Goal: Transaction & Acquisition: Book appointment/travel/reservation

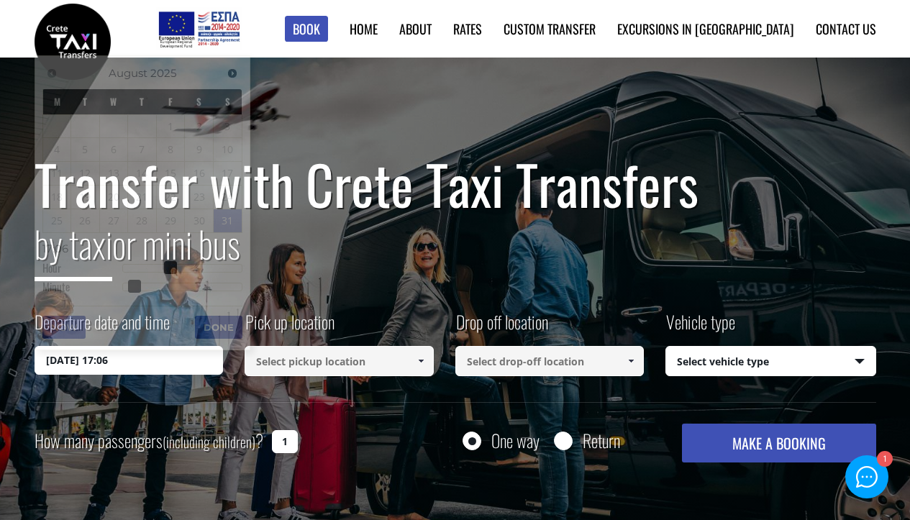
click at [124, 360] on input "[DATE] 17:06" at bounding box center [129, 360] width 189 height 29
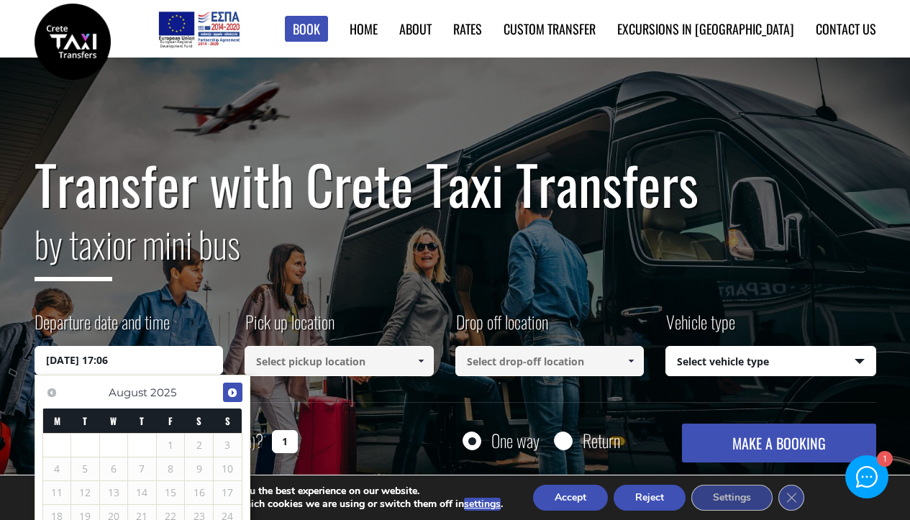
click at [232, 391] on span "Next" at bounding box center [233, 393] width 12 height 12
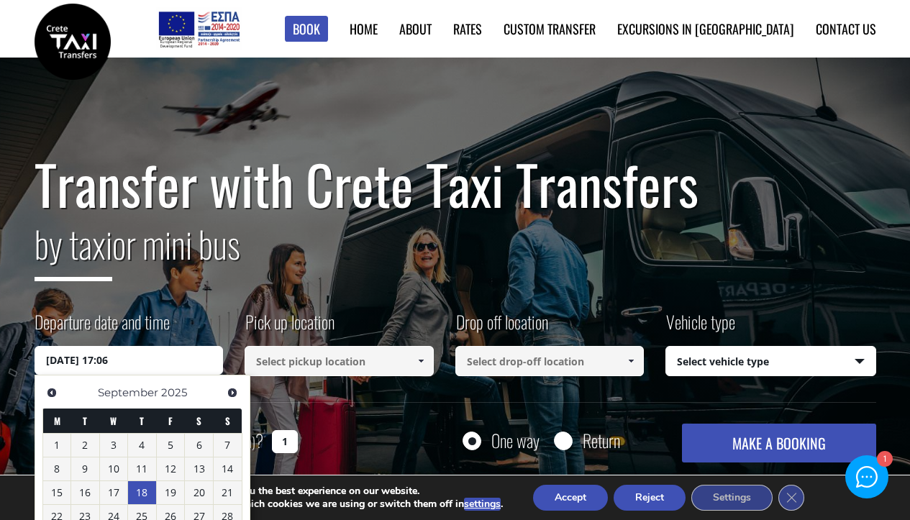
click at [144, 489] on link "18" at bounding box center [142, 492] width 28 height 23
type input "[DATE] 00:00"
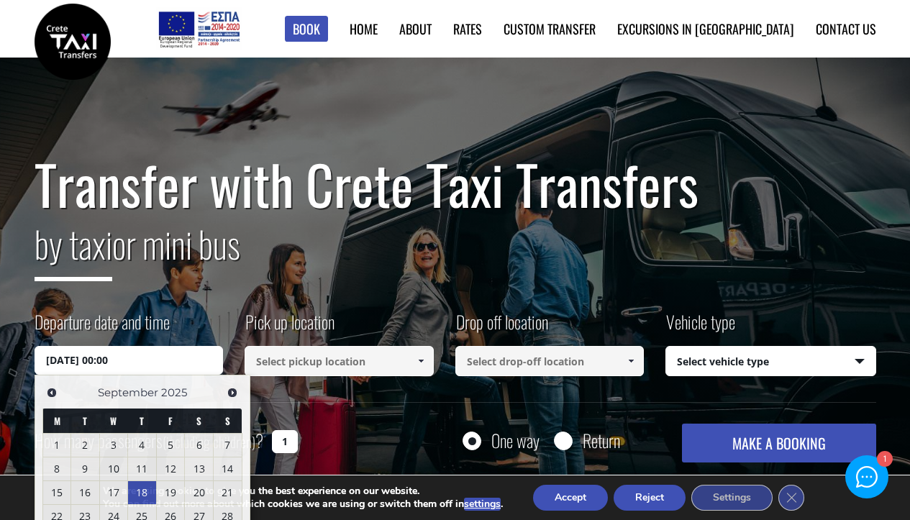
click at [370, 363] on input at bounding box center [339, 361] width 189 height 30
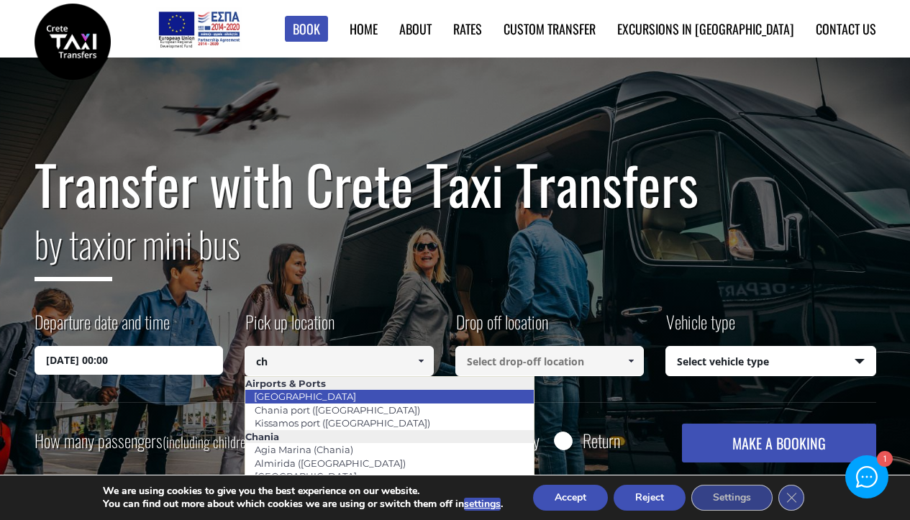
click at [319, 398] on link "[GEOGRAPHIC_DATA]" at bounding box center [305, 396] width 121 height 20
type input "[GEOGRAPHIC_DATA]"
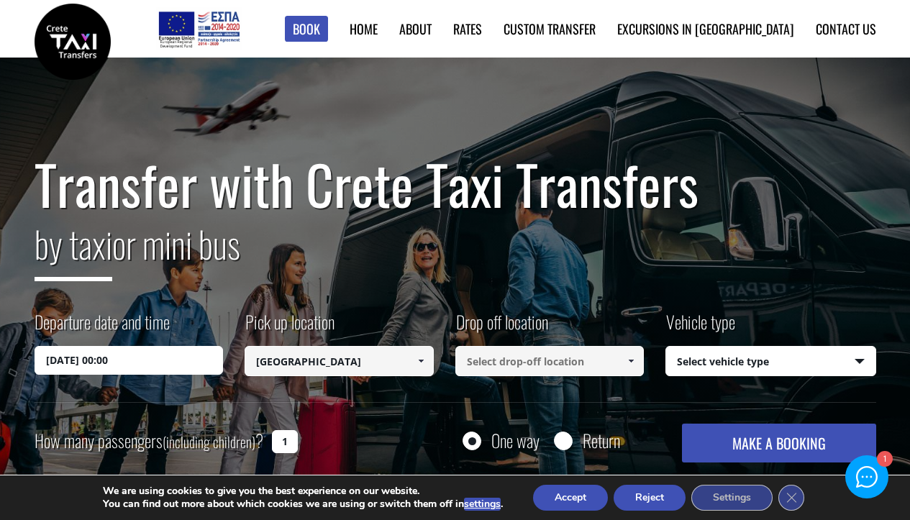
click at [508, 360] on input at bounding box center [549, 361] width 189 height 30
type input "Grecotel Casa [PERSON_NAME]"
drag, startPoint x: 579, startPoint y: 369, endPoint x: 630, endPoint y: 299, distance: 86.5
click at [630, 300] on div "Transfer with Crete Taxi Transfers by taxi or mini bus Departure date and time …" at bounding box center [456, 308] width 842 height 309
select select "540"
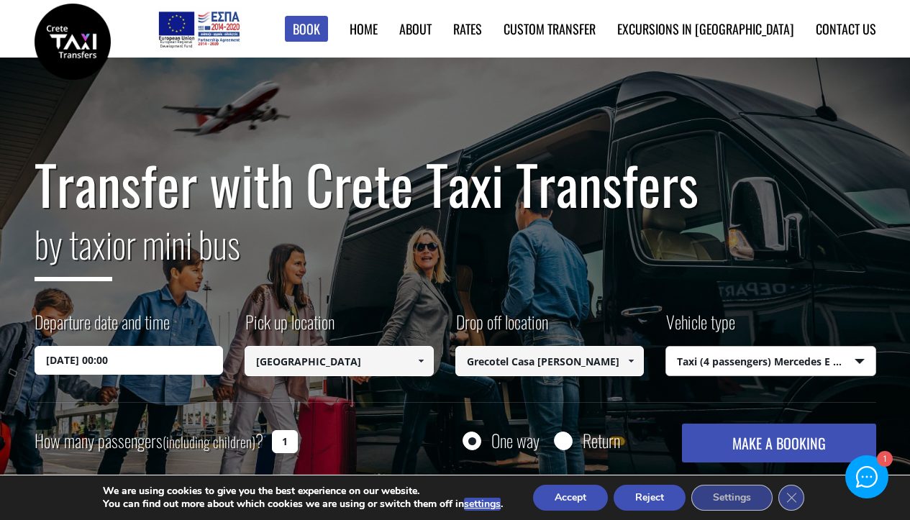
click at [286, 439] on input "1" at bounding box center [285, 441] width 26 height 23
type input "2"
click at [568, 438] on input "Return" at bounding box center [563, 442] width 18 height 18
radio input "true"
type input "Grecotel Casa [PERSON_NAME]"
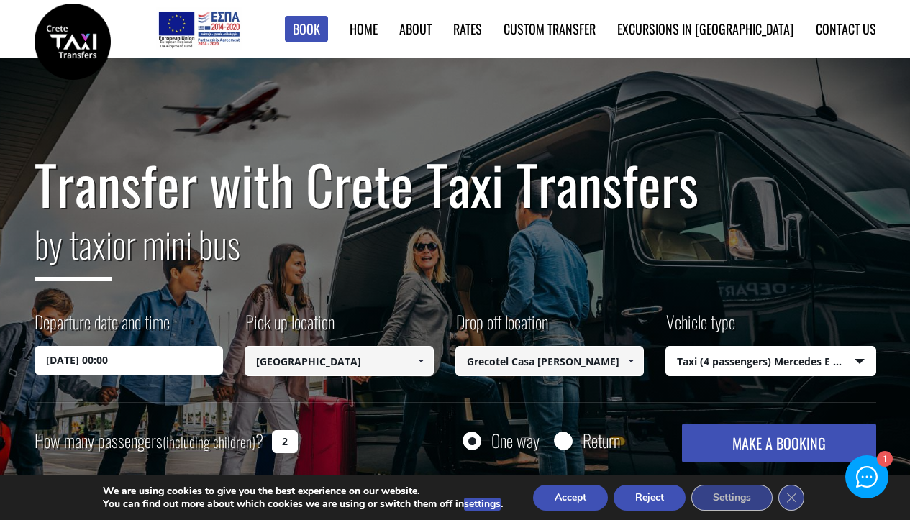
type input "[GEOGRAPHIC_DATA]"
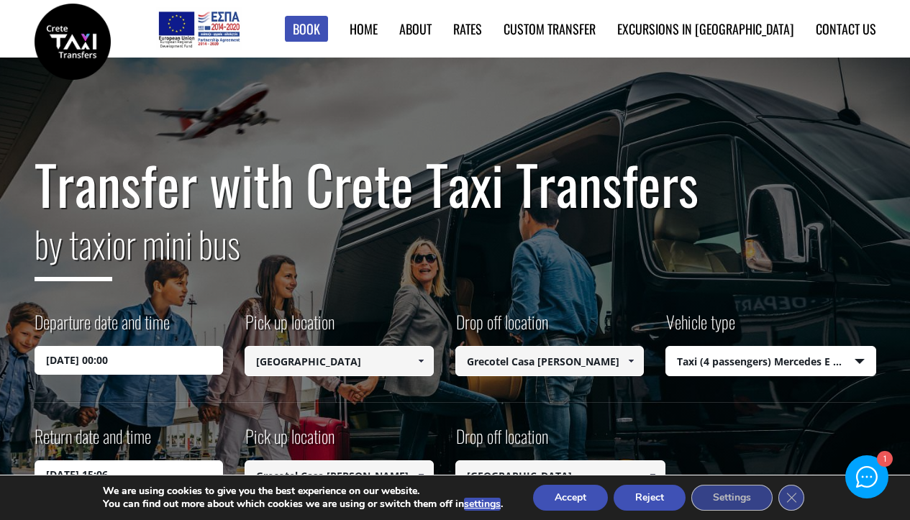
click at [579, 499] on button "Accept" at bounding box center [570, 498] width 75 height 26
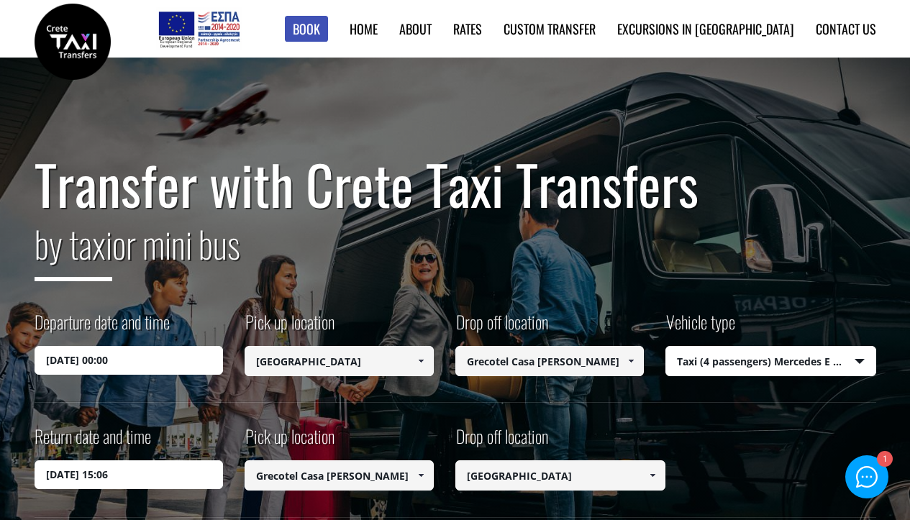
click at [658, 214] on h1 "Transfer with Crete Taxi Transfers" at bounding box center [456, 184] width 842 height 60
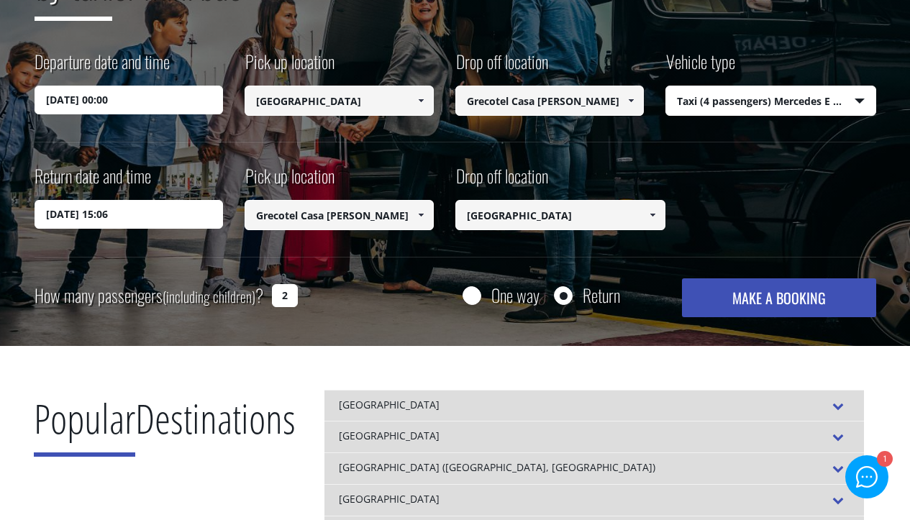
scroll to position [207, 0]
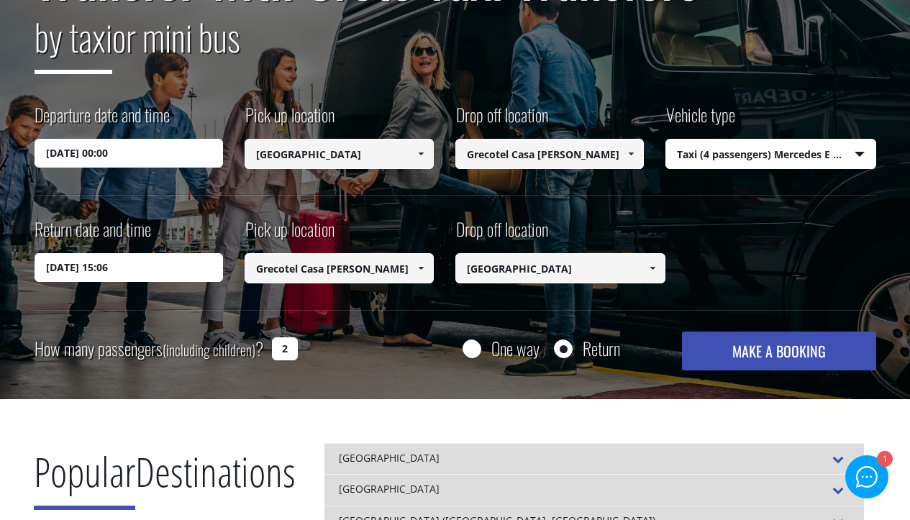
click at [784, 347] on button "MAKE A BOOKING" at bounding box center [779, 351] width 194 height 39
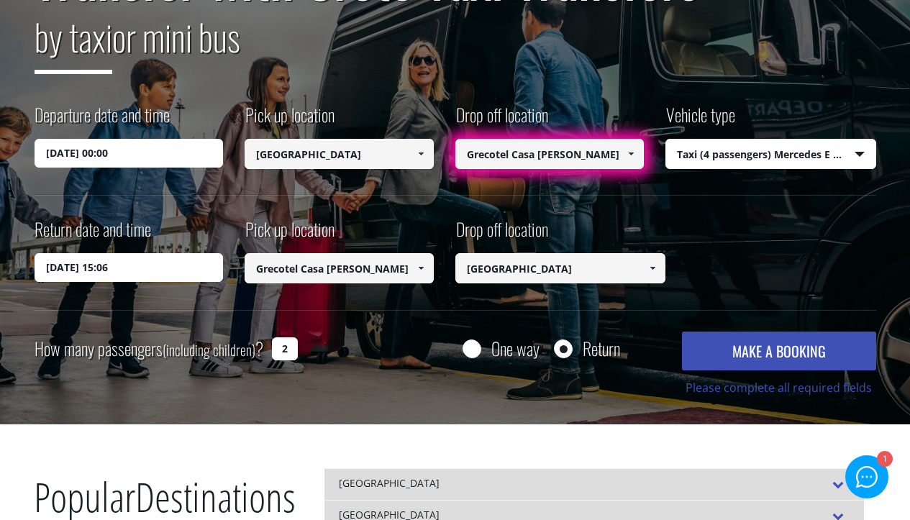
click at [633, 148] on link at bounding box center [632, 154] width 24 height 30
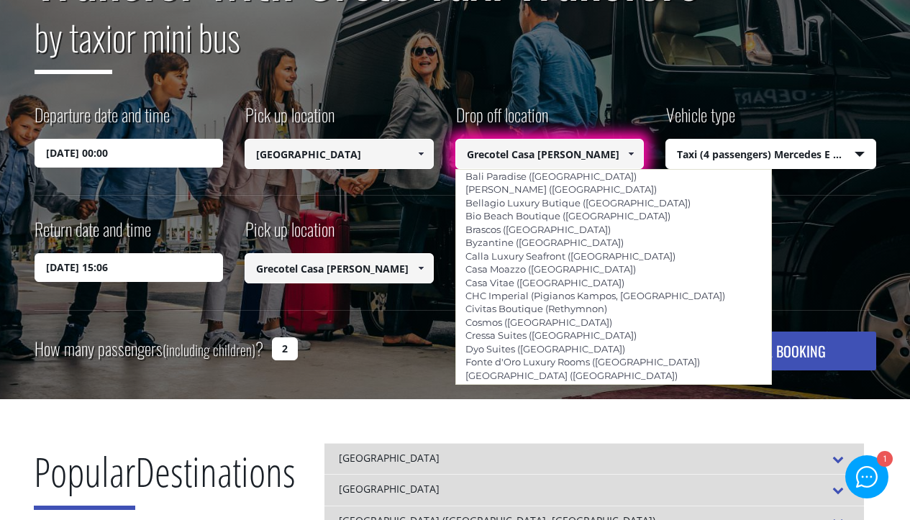
scroll to position [0, 0]
